Goal: Task Accomplishment & Management: Manage account settings

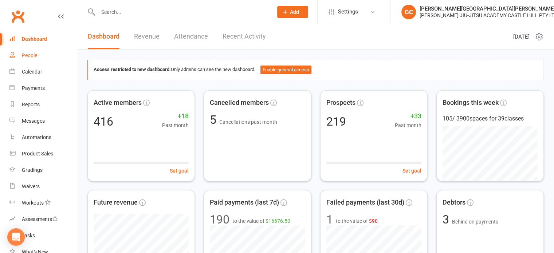
click at [34, 56] on div "People" at bounding box center [29, 55] width 15 height 6
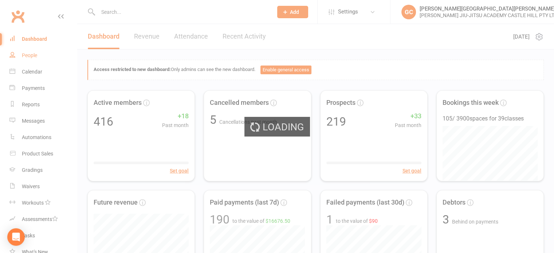
select select "100"
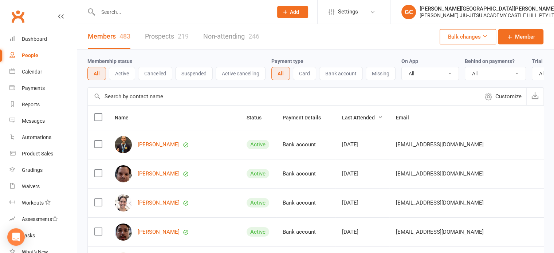
click at [142, 36] on div "Members 483 Prospects 219 Non-attending 246" at bounding box center [173, 36] width 193 height 25
click at [171, 35] on link "Prospects 219" at bounding box center [167, 36] width 44 height 25
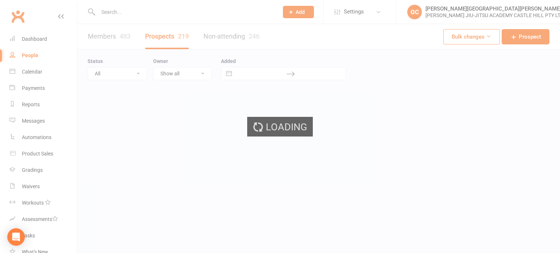
select select "100"
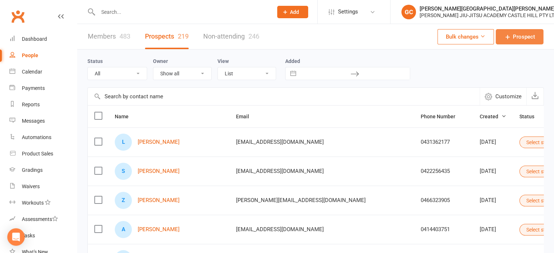
click at [526, 35] on span "Prospect" at bounding box center [524, 36] width 22 height 9
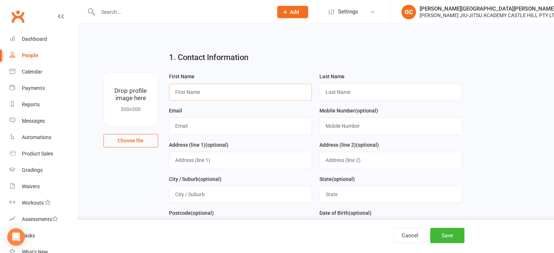
click at [191, 95] on input "text" at bounding box center [240, 92] width 143 height 17
type input "[PERSON_NAME]"
click at [199, 126] on input "text" at bounding box center [240, 126] width 143 height 17
paste input "[EMAIL_ADDRESS][DOMAIN_NAME]"
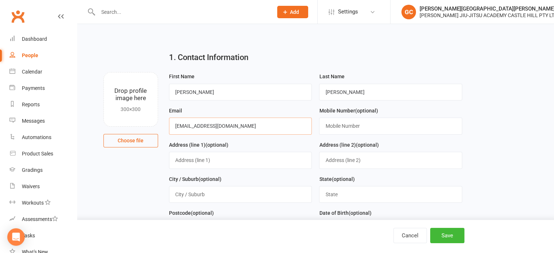
type input "[EMAIL_ADDRESS][DOMAIN_NAME]"
click at [328, 128] on input "text" at bounding box center [390, 126] width 143 height 17
paste input "0448894477"
type input "0448894477"
click at [197, 89] on input "[PERSON_NAME]" at bounding box center [240, 92] width 143 height 17
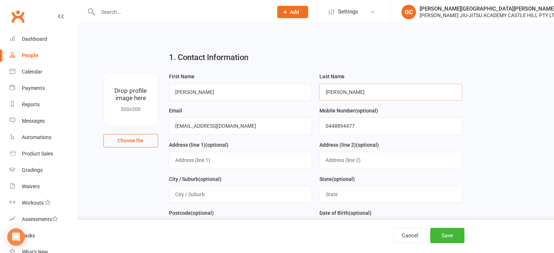
click at [358, 89] on input "[PERSON_NAME]" at bounding box center [390, 92] width 143 height 17
click at [252, 125] on input "[EMAIL_ADDRESS][DOMAIN_NAME]" at bounding box center [240, 126] width 143 height 17
click at [371, 124] on input "0448894477" at bounding box center [390, 126] width 143 height 17
click at [449, 236] on button "Save" at bounding box center [447, 235] width 34 height 15
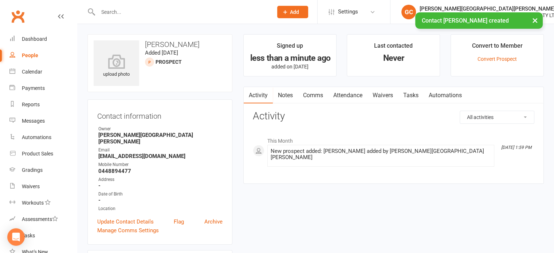
click at [388, 97] on link "Waivers" at bounding box center [383, 95] width 31 height 17
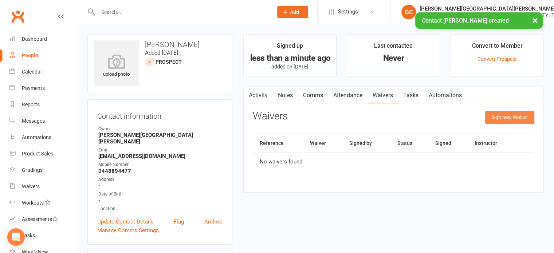
click at [513, 116] on button "Sign new Waiver" at bounding box center [509, 117] width 49 height 13
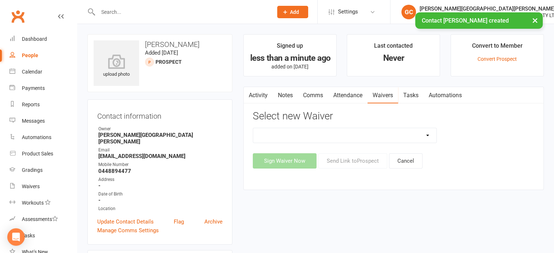
click at [371, 134] on select "Adult and Kids Combined Membership Form Adults Membership Form Member Transfer …" at bounding box center [345, 135] width 184 height 15
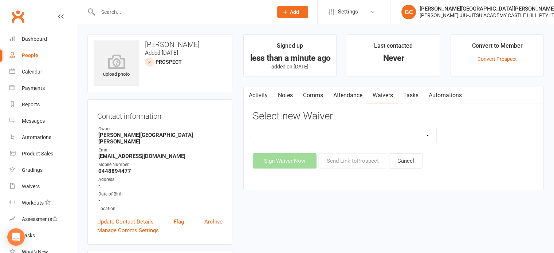
select select "13040"
click at [253, 128] on select "Adult and Kids Combined Membership Form Adults Membership Form Member Transfer …" at bounding box center [345, 135] width 184 height 15
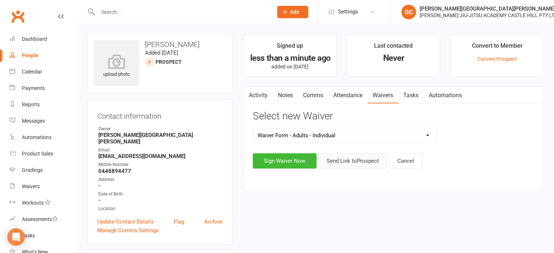
click at [358, 162] on button "Send Link to [GEOGRAPHIC_DATA]" at bounding box center [352, 160] width 69 height 15
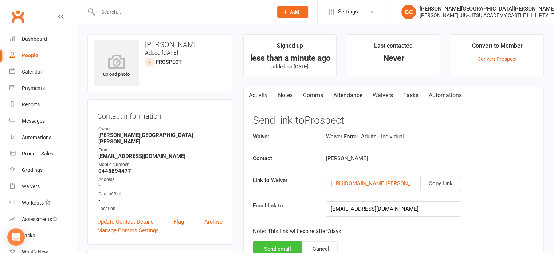
click at [286, 245] on button "Send email" at bounding box center [278, 249] width 50 height 15
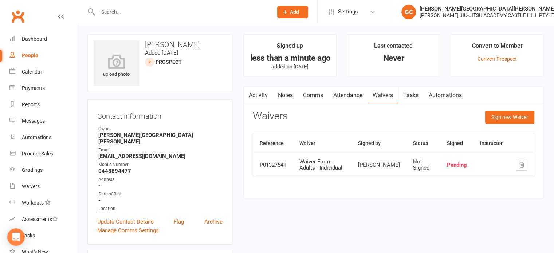
click at [148, 12] on input "text" at bounding box center [182, 12] width 172 height 10
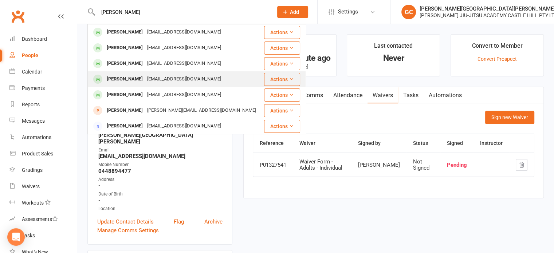
type input "[PERSON_NAME]"
click at [140, 79] on div "[PERSON_NAME]" at bounding box center [125, 79] width 40 height 11
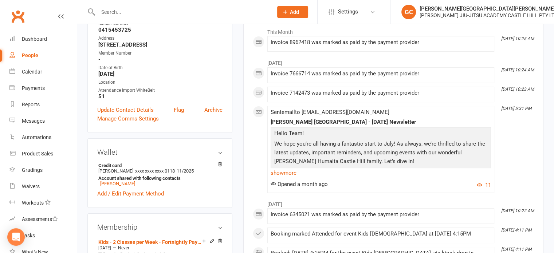
scroll to position [243, 0]
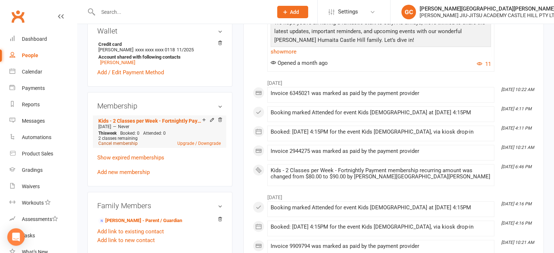
click at [122, 144] on link "Cancel membership" at bounding box center [117, 143] width 39 height 5
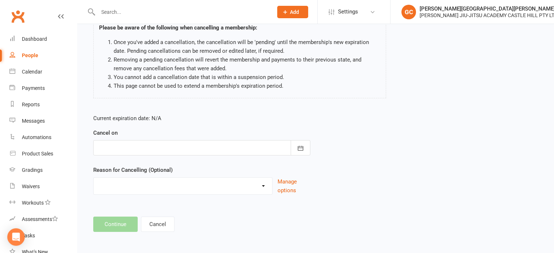
scroll to position [61, 0]
click at [137, 148] on div at bounding box center [201, 147] width 217 height 15
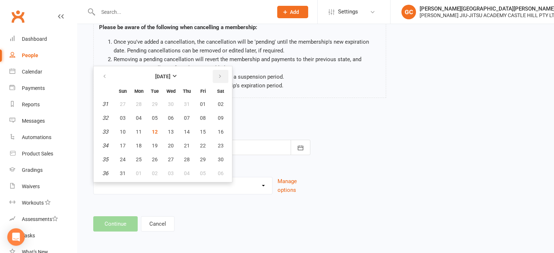
click at [219, 75] on icon "button" at bounding box center [220, 77] width 5 height 6
click at [185, 117] on span "11" at bounding box center [187, 118] width 6 height 6
type input "[DATE]"
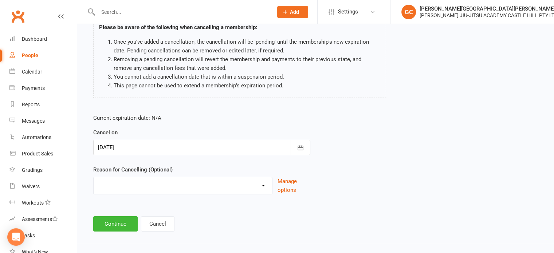
click at [117, 187] on select "Holiday Injury Other reason" at bounding box center [183, 184] width 179 height 15
select select "2"
click at [94, 177] on select "Holiday Injury Other reason" at bounding box center [183, 184] width 179 height 15
click at [109, 221] on input at bounding box center [201, 223] width 217 height 15
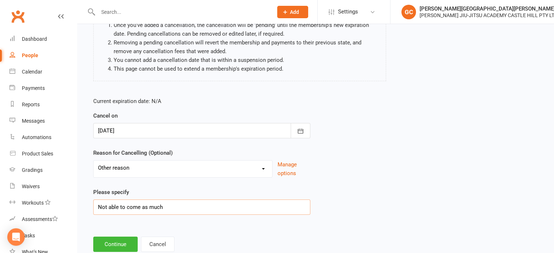
scroll to position [98, 0]
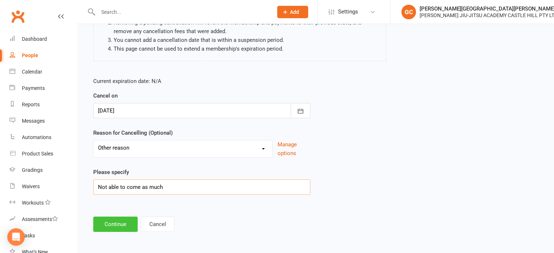
type input "Not able to come as much"
click at [125, 224] on button "Continue" at bounding box center [115, 224] width 44 height 15
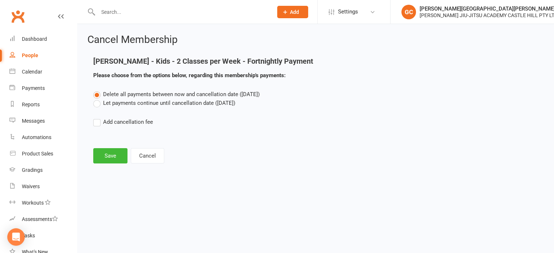
scroll to position [0, 0]
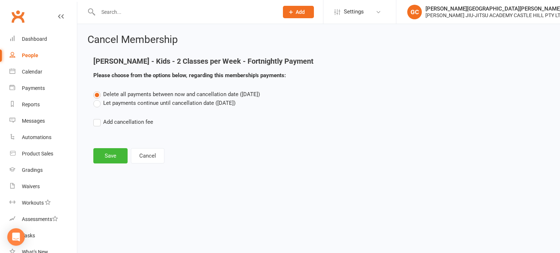
click at [97, 105] on label "Let payments continue until cancellation date ([DATE])" at bounding box center [164, 103] width 142 height 9
click at [97, 99] on input "Let payments continue until cancellation date ([DATE])" at bounding box center [95, 99] width 5 height 0
click at [117, 158] on button "Save" at bounding box center [110, 155] width 34 height 15
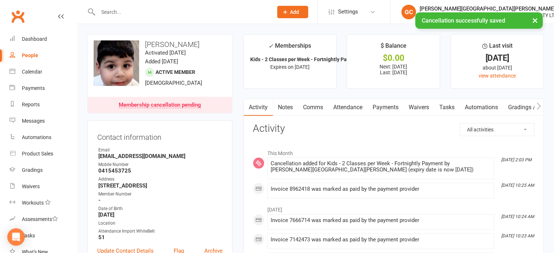
drag, startPoint x: 355, startPoint y: 106, endPoint x: 411, endPoint y: 103, distance: 56.2
click at [390, 107] on link "Payments" at bounding box center [386, 107] width 36 height 17
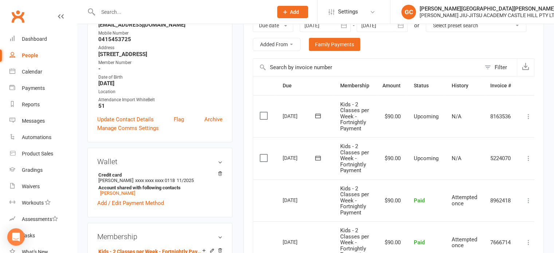
scroll to position [121, 0]
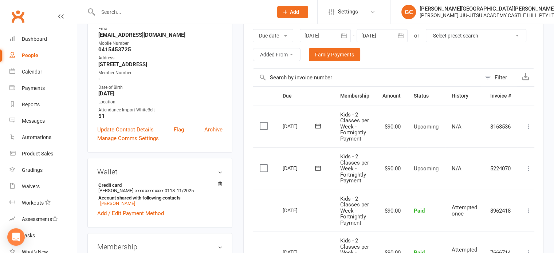
drag, startPoint x: 381, startPoint y: 35, endPoint x: 385, endPoint y: 34, distance: 4.0
click at [381, 34] on div at bounding box center [382, 35] width 51 height 13
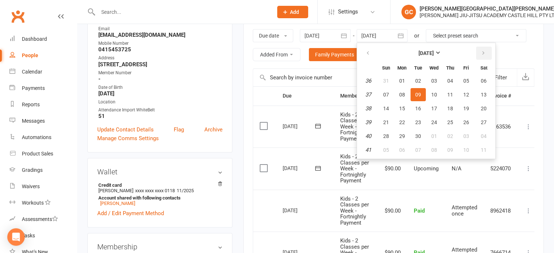
click at [485, 48] on button "button" at bounding box center [484, 53] width 16 height 13
click at [485, 107] on span "15" at bounding box center [484, 109] width 6 height 6
type input "[DATE]"
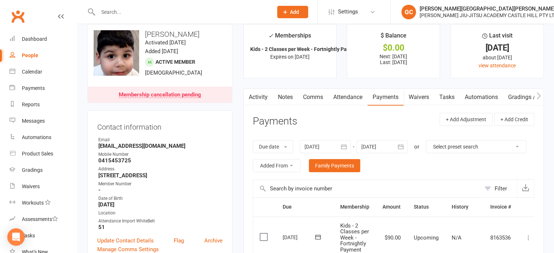
scroll to position [0, 0]
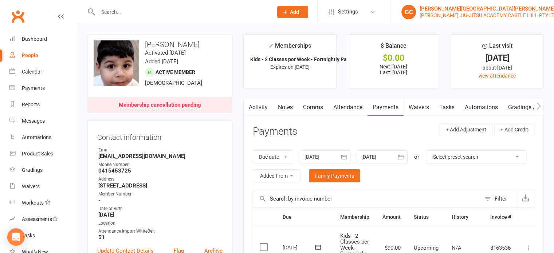
click at [483, 14] on div "[PERSON_NAME] JIU-JITSU ACADEMY CASTLE HILL PTY LTD" at bounding box center [489, 15] width 138 height 7
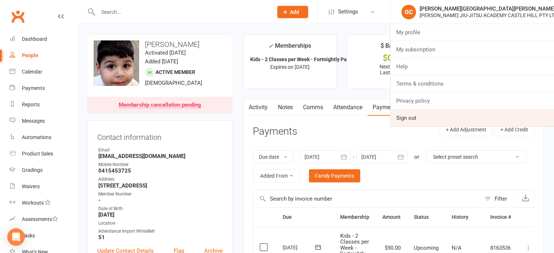
click at [415, 116] on link "Sign out" at bounding box center [473, 118] width 164 height 17
